Goal: Information Seeking & Learning: Learn about a topic

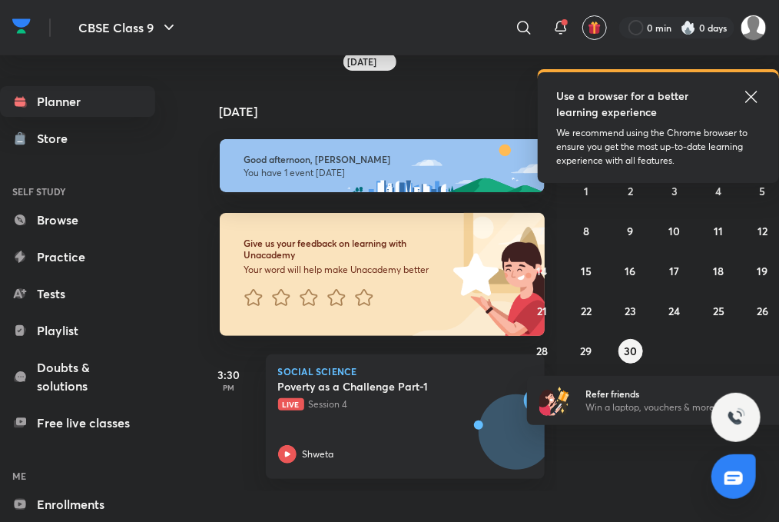
click at [746, 95] on icon at bounding box center [752, 97] width 18 height 18
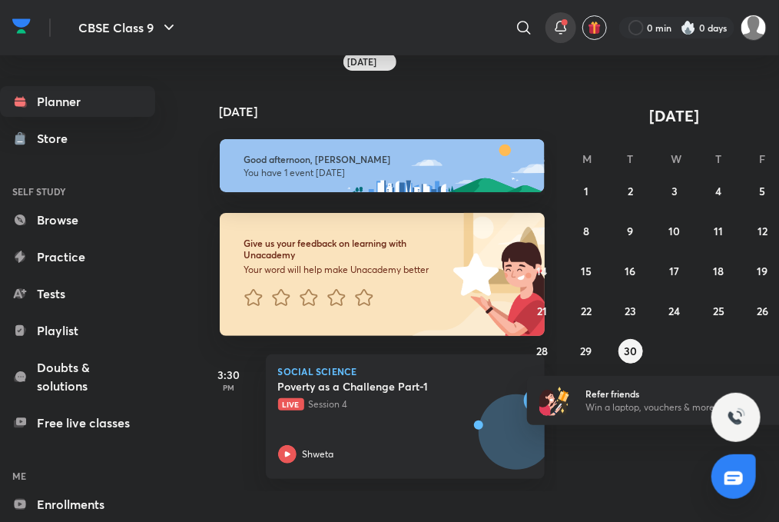
click at [553, 35] on icon at bounding box center [561, 27] width 18 height 18
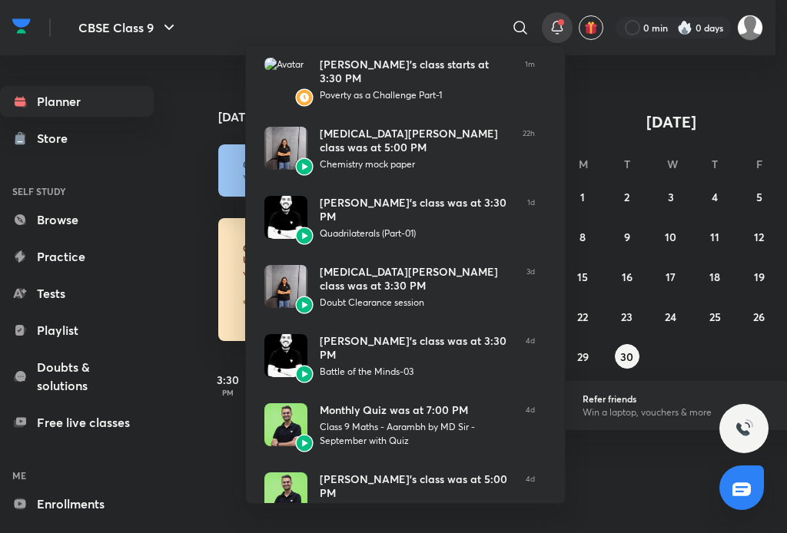
click at [604, 78] on div at bounding box center [393, 266] width 787 height 533
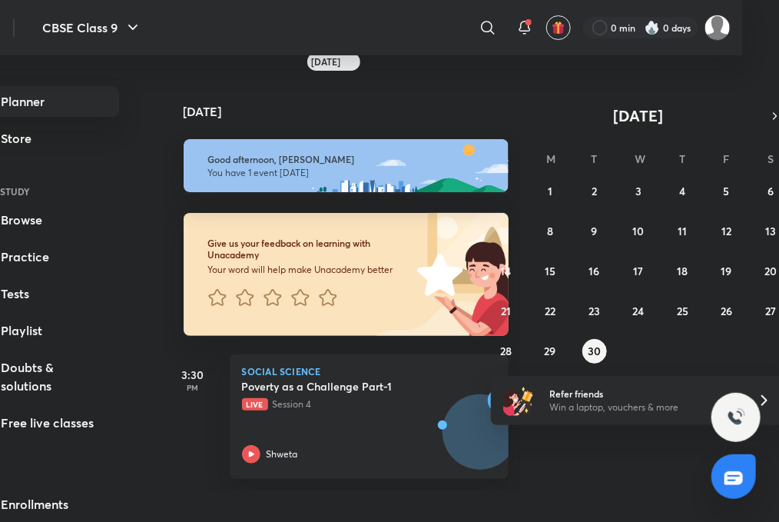
scroll to position [0, 43]
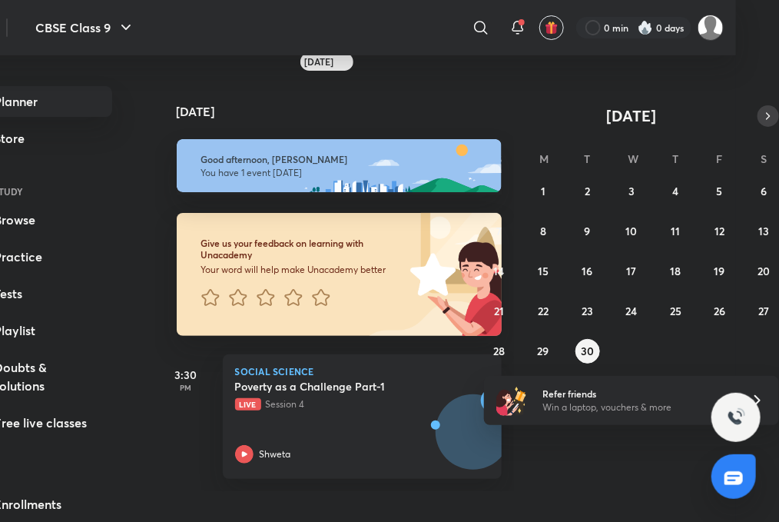
click at [763, 109] on icon "button" at bounding box center [769, 116] width 12 height 14
click at [638, 180] on div "28 29 30 1 2 3 4 5 6 7 8 9 10 11 12 13 14 15 16 17 18 19 20 21 22 23 24 25 26 2…" at bounding box center [631, 271] width 295 height 184
click at [634, 200] on button "1" at bounding box center [632, 191] width 25 height 25
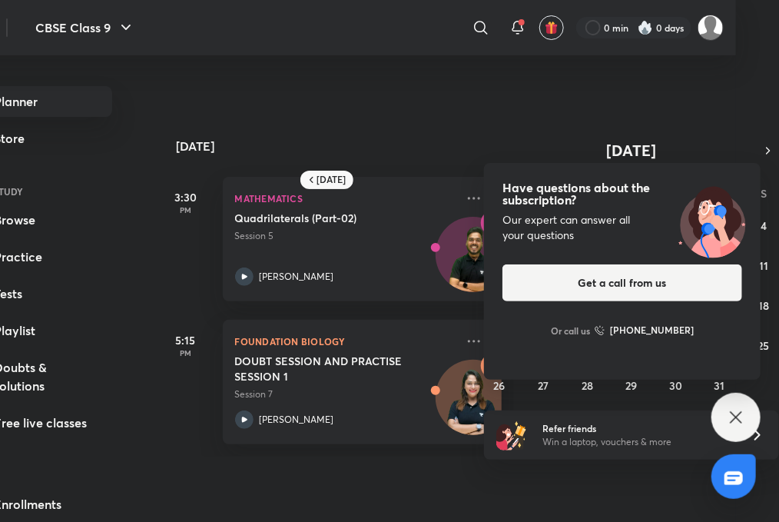
click at [753, 421] on div "Have questions about the subscription? Our expert can answer all your questions…" at bounding box center [736, 417] width 49 height 49
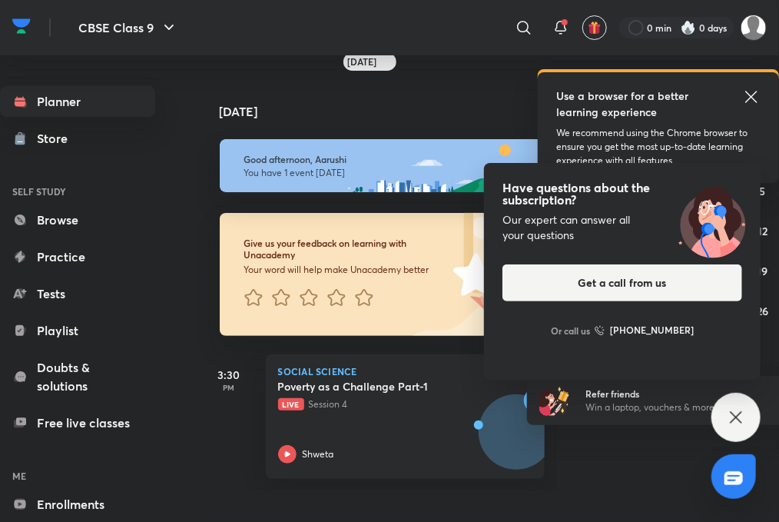
scroll to position [12, 0]
click at [292, 450] on icon at bounding box center [287, 454] width 18 height 18
